Goal: Information Seeking & Learning: Learn about a topic

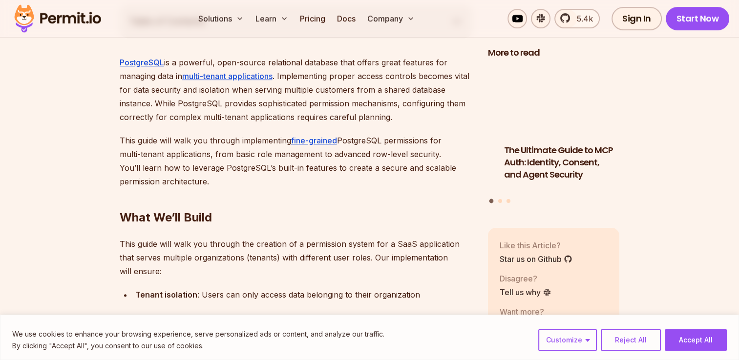
scroll to position [635, 0]
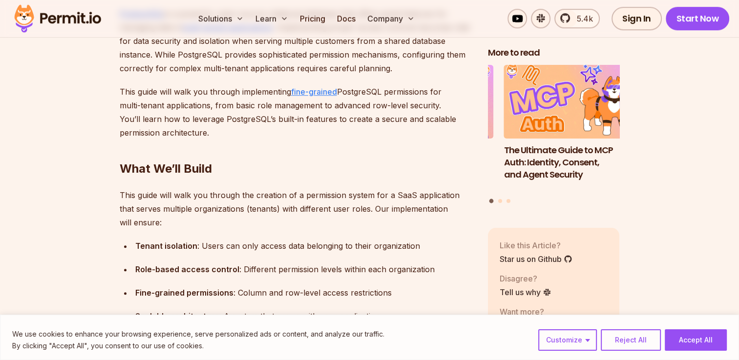
click at [309, 91] on link "fine-grained" at bounding box center [314, 92] width 46 height 10
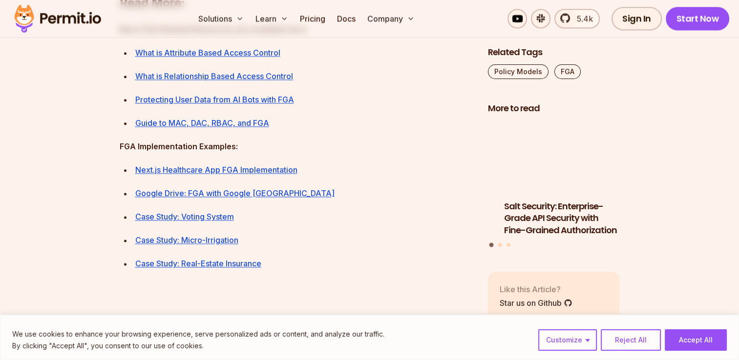
scroll to position [8643, 0]
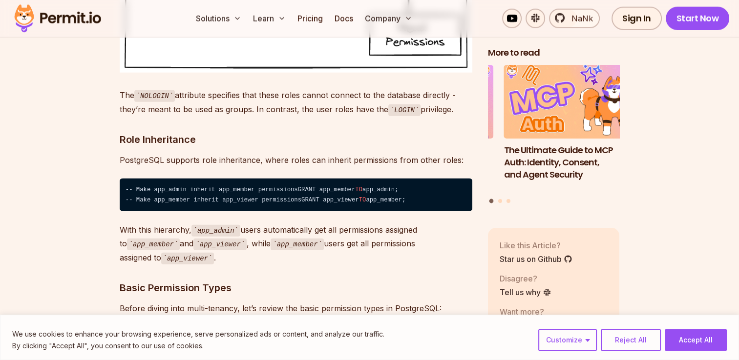
scroll to position [2539, 0]
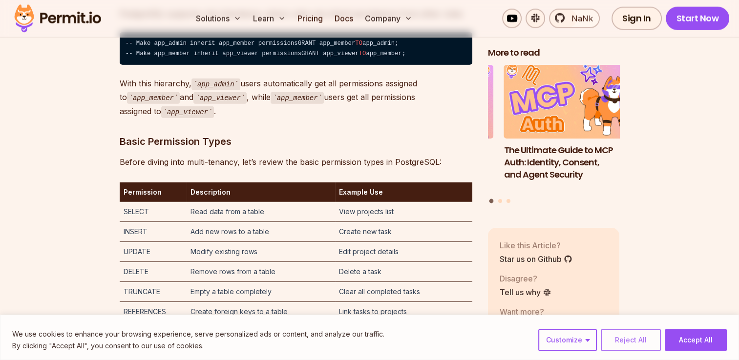
click at [635, 337] on button "Reject All" at bounding box center [631, 340] width 60 height 21
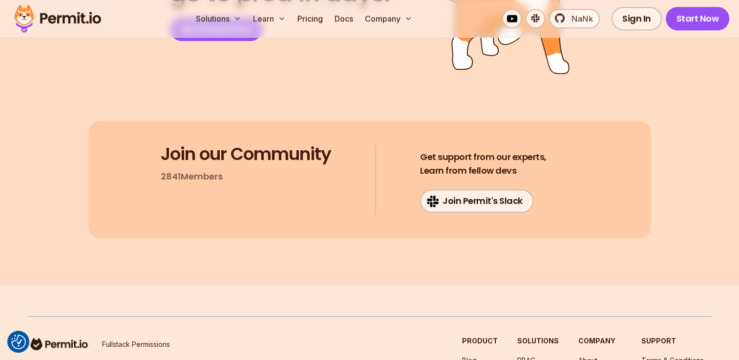
scroll to position [8497, 0]
